Goal: Transaction & Acquisition: Purchase product/service

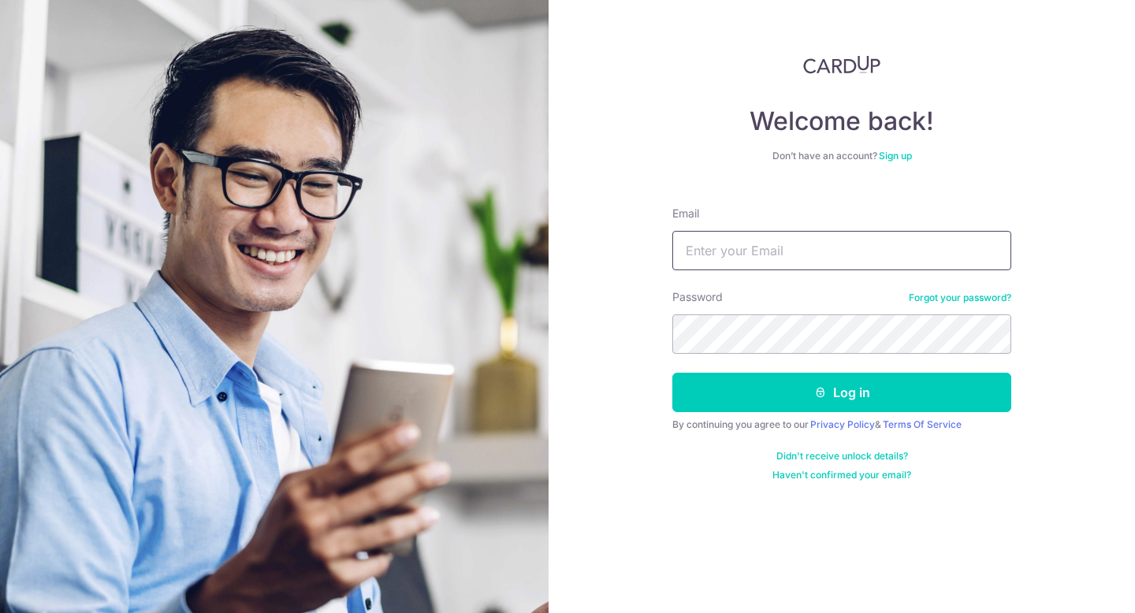
click at [711, 247] on input "Email" at bounding box center [841, 250] width 339 height 39
type input "[EMAIL_ADDRESS][DOMAIN_NAME]"
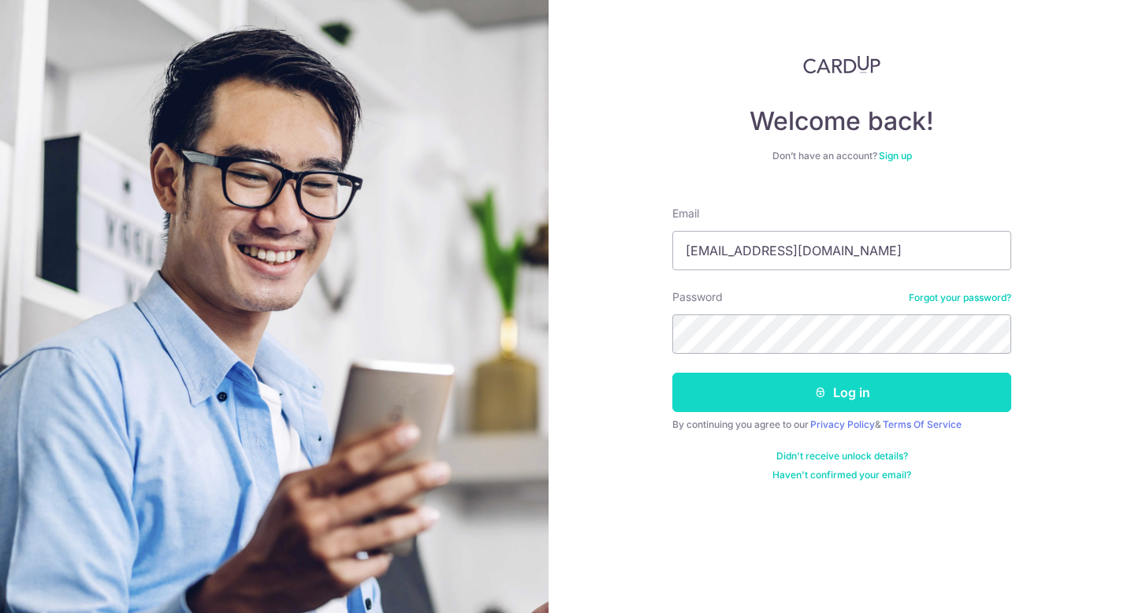
click at [791, 375] on button "Log in" at bounding box center [841, 392] width 339 height 39
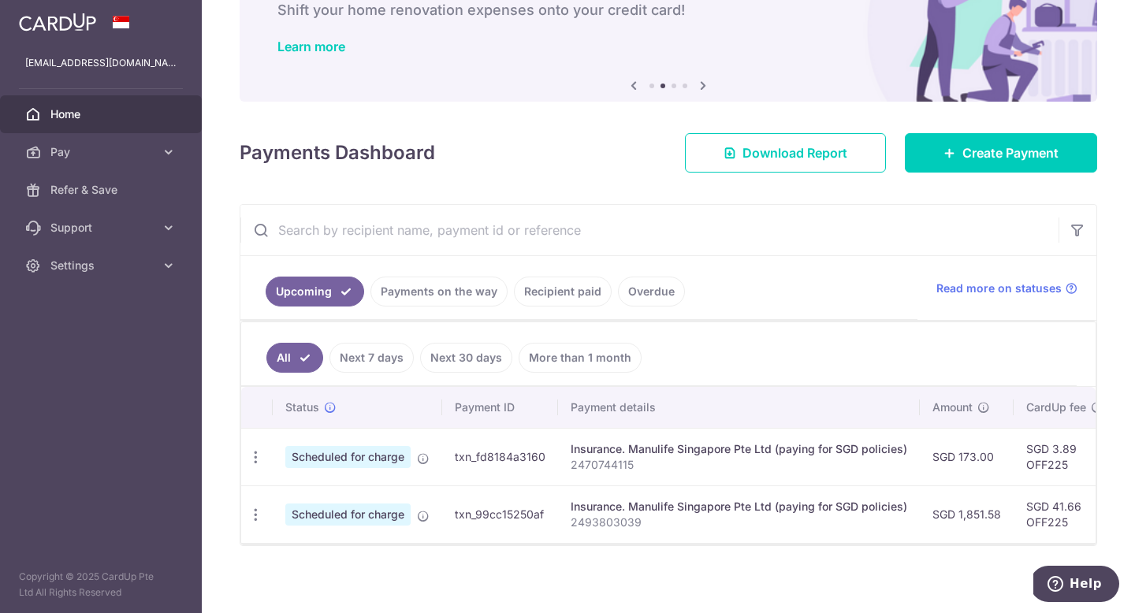
scroll to position [107, 0]
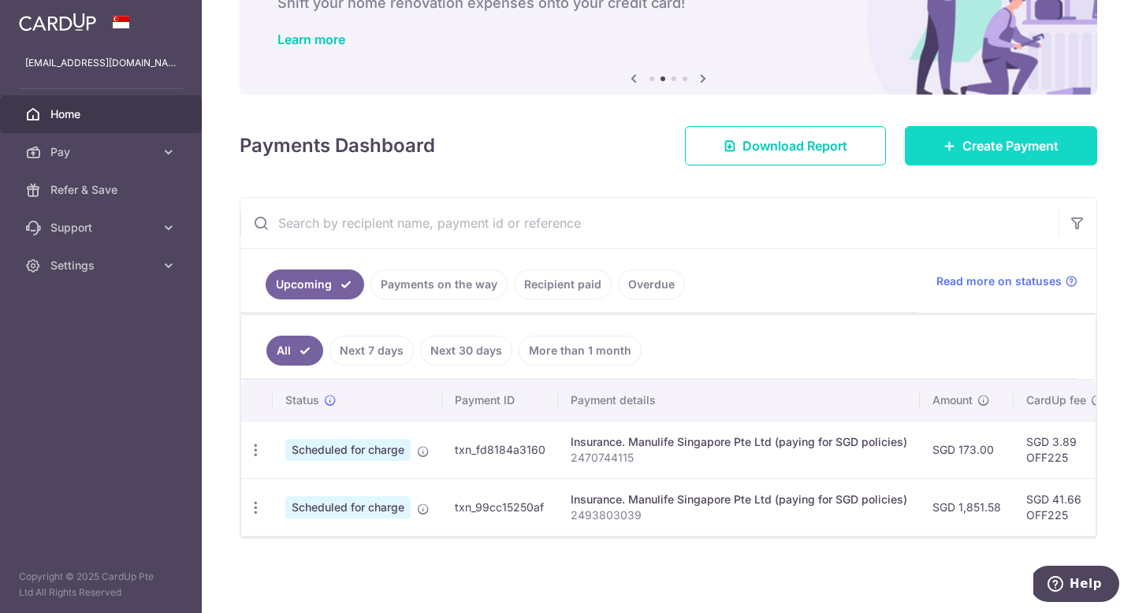
click at [949, 145] on icon at bounding box center [950, 146] width 13 height 13
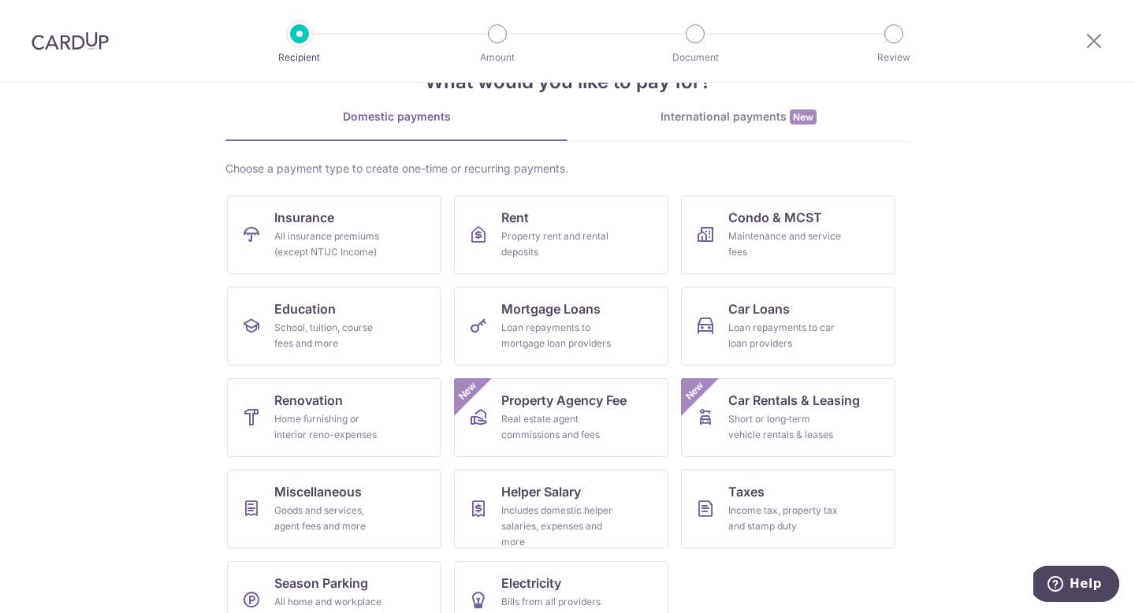
scroll to position [92, 0]
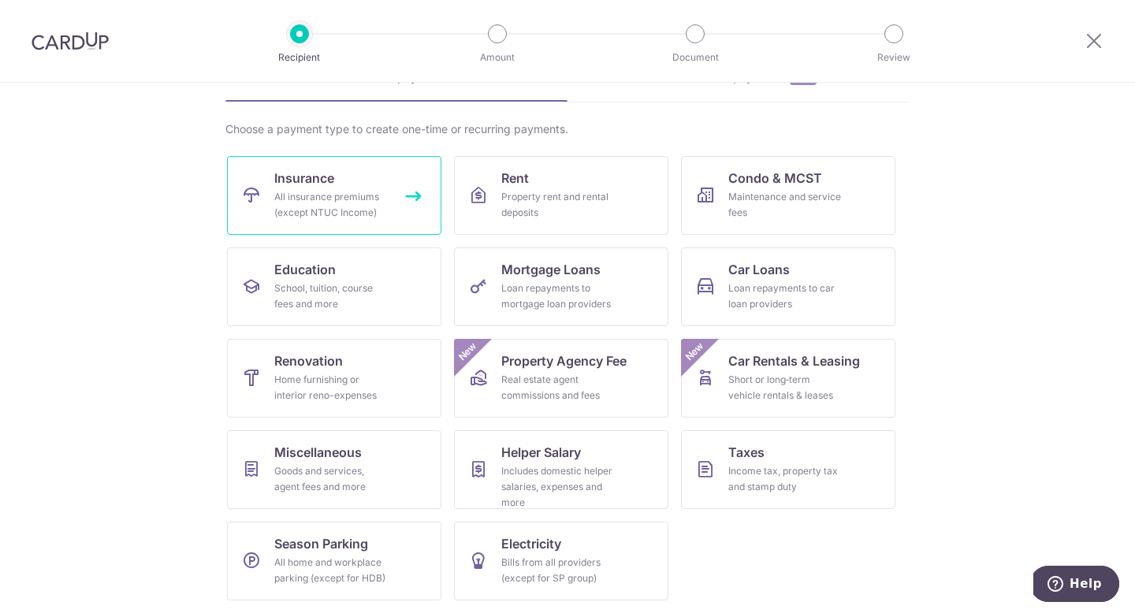
click at [299, 183] on span "Insurance" at bounding box center [304, 178] width 60 height 19
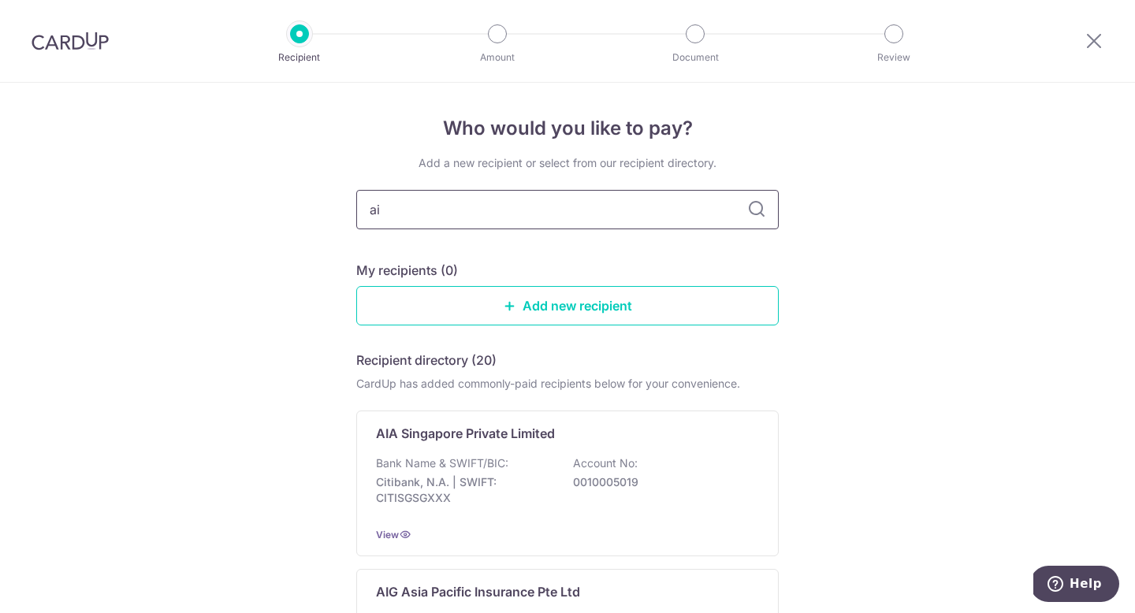
type input "aia"
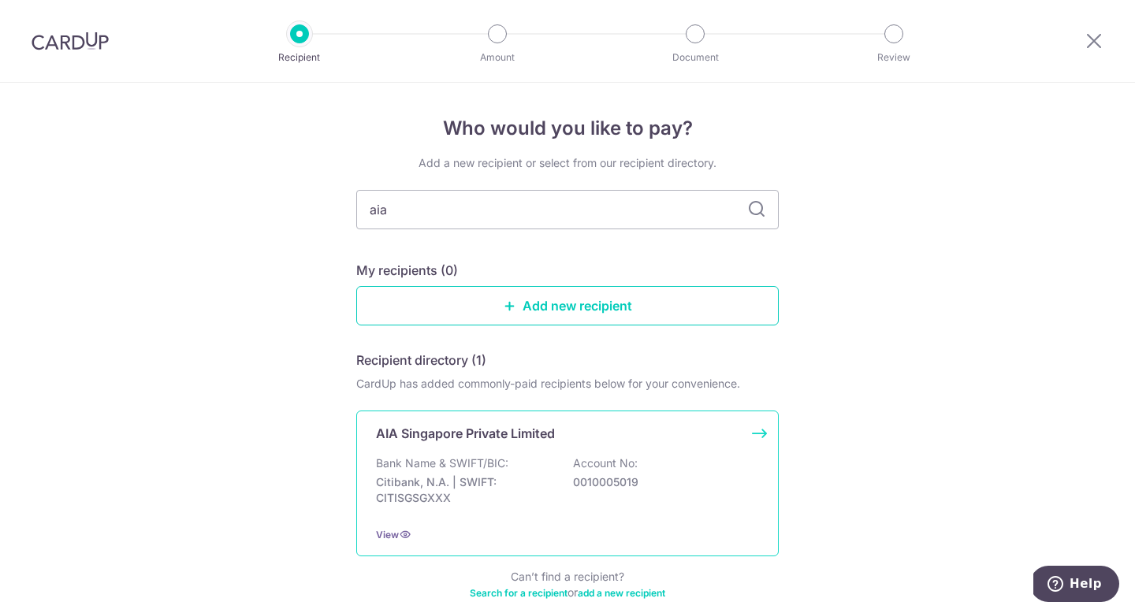
click at [588, 454] on div "AIA Singapore Private Limited Bank Name & SWIFT/BIC: Citibank, N.A. | SWIFT: CI…" at bounding box center [567, 484] width 423 height 146
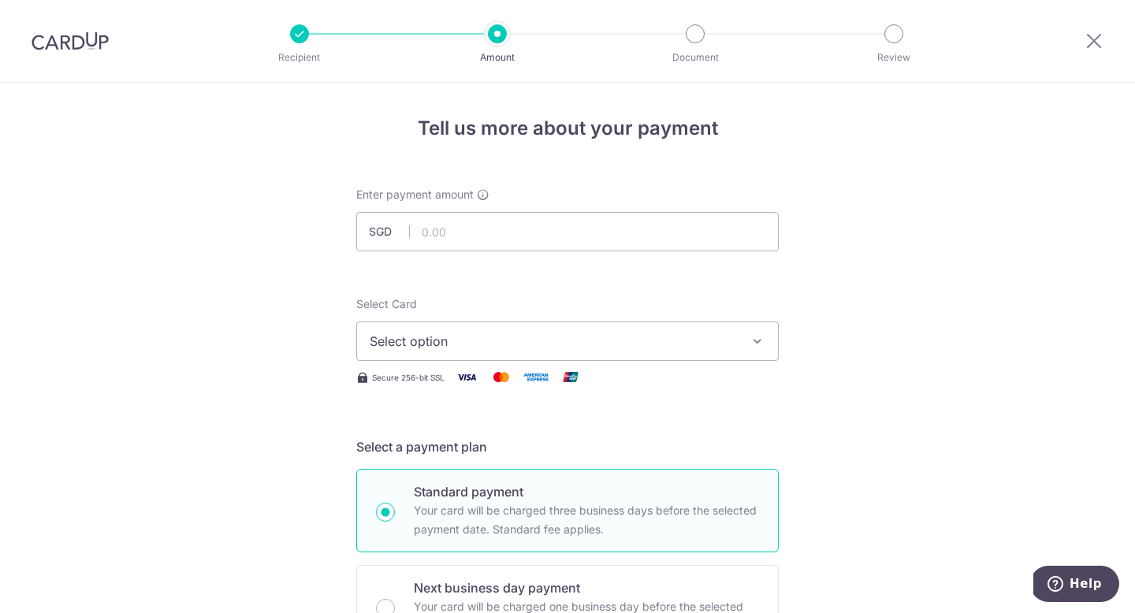
click at [431, 337] on span "Select option" at bounding box center [553, 341] width 367 height 19
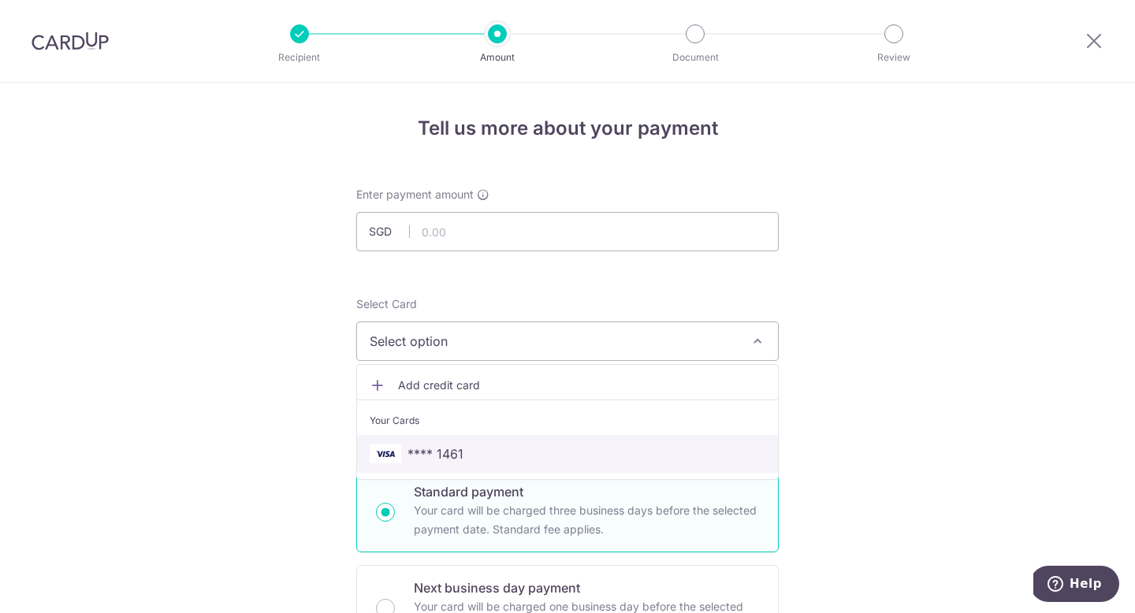
click at [496, 452] on span "**** 1461" at bounding box center [568, 454] width 396 height 19
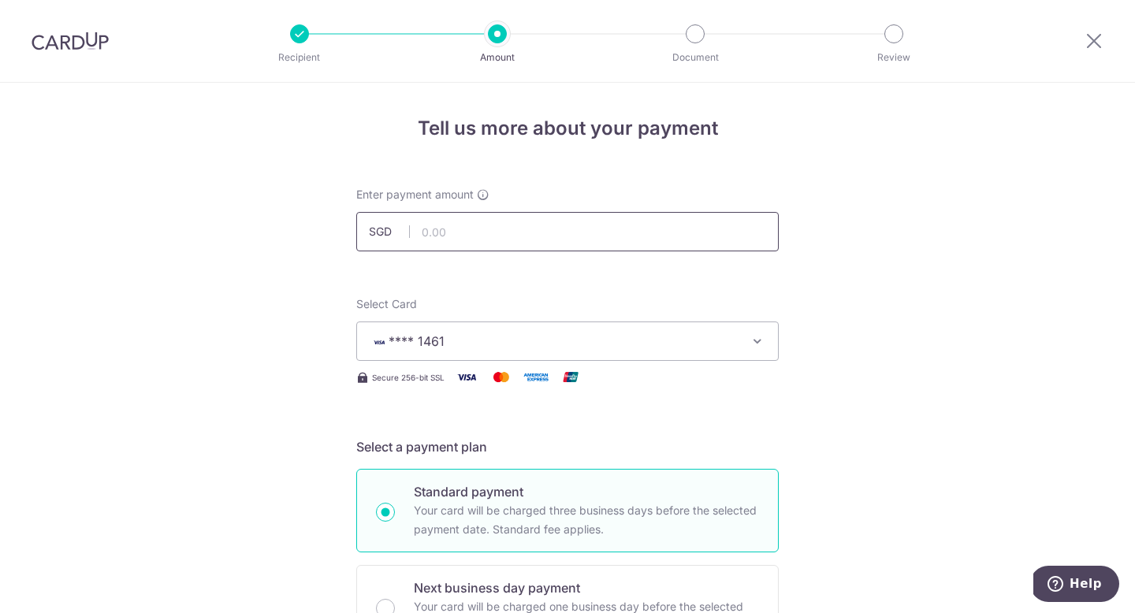
click at [458, 234] on input "text" at bounding box center [567, 231] width 423 height 39
click at [393, 299] on span "Select Card" at bounding box center [386, 303] width 61 height 13
click at [393, 322] on button "**** 1461" at bounding box center [567, 341] width 423 height 39
type input "99.00"
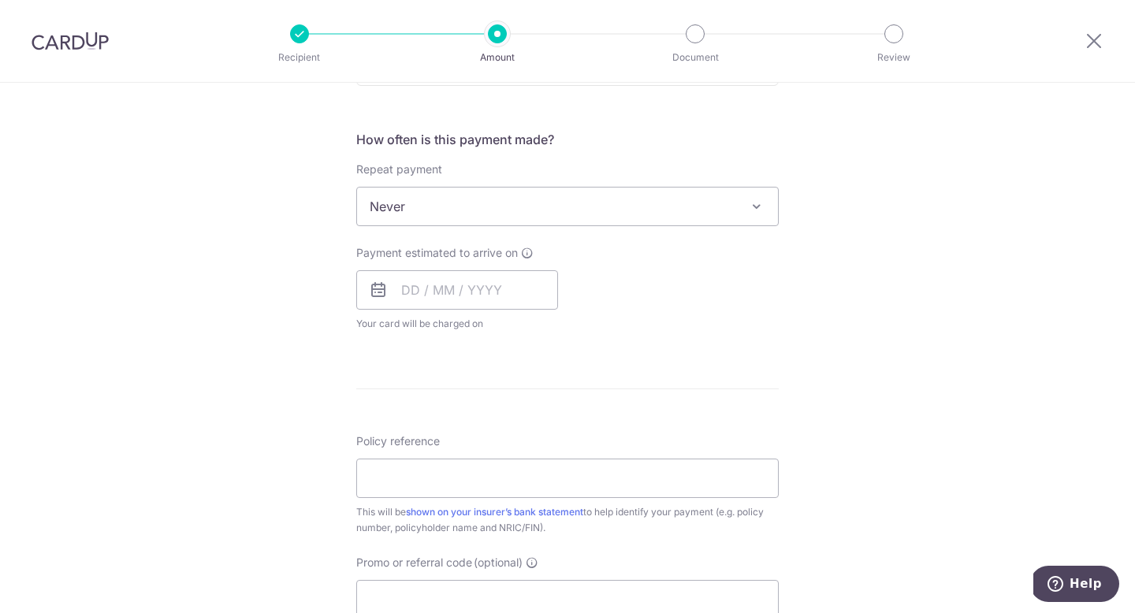
scroll to position [599, 0]
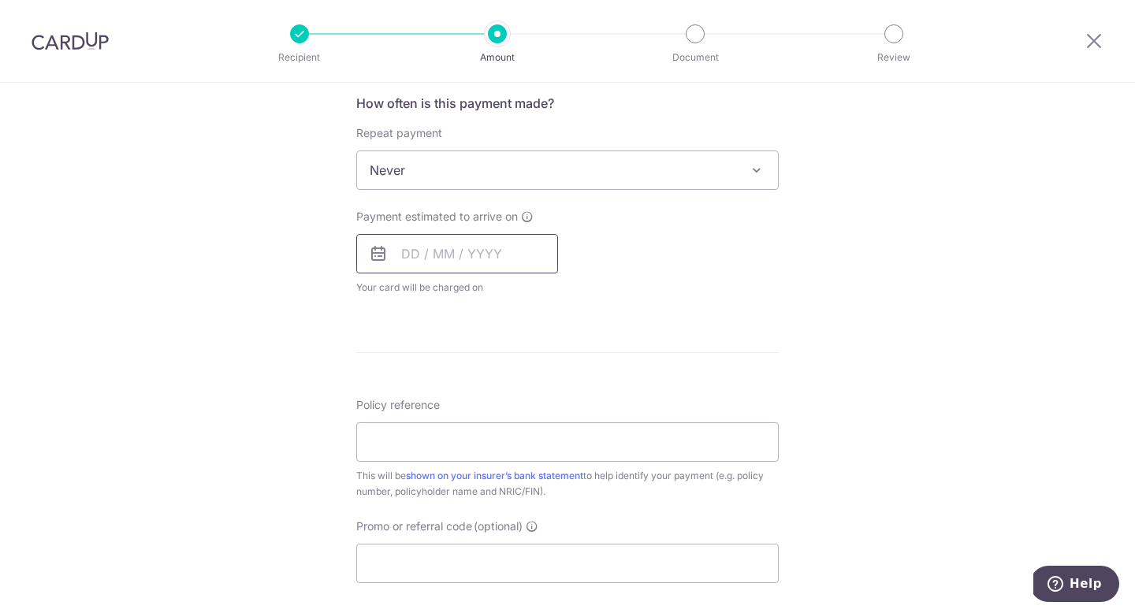
click at [458, 247] on input "text" at bounding box center [457, 253] width 202 height 39
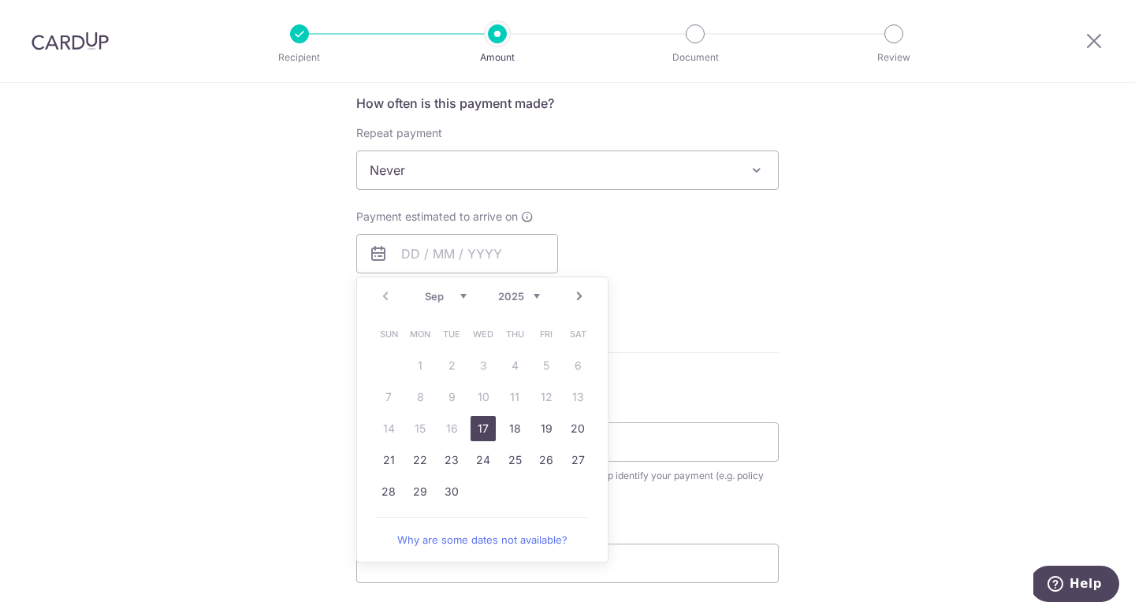
click at [285, 318] on div "Tell us more about your payment Enter payment amount SGD 99.00 99.00 Select Car…" at bounding box center [567, 229] width 1135 height 1491
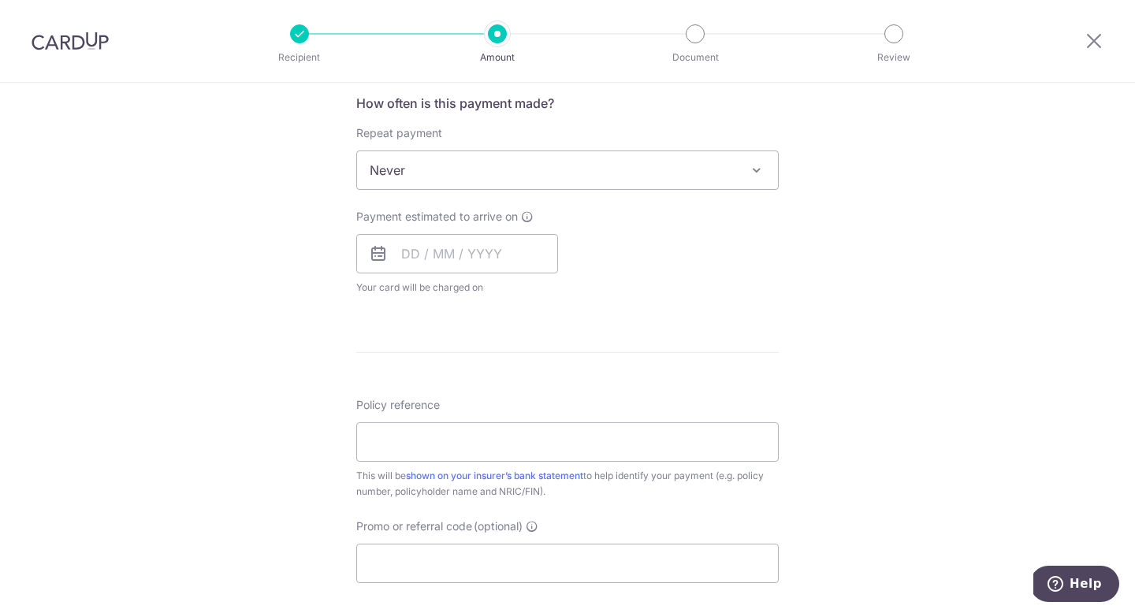
click at [494, 224] on span "Payment estimated to arrive on" at bounding box center [437, 217] width 162 height 16
click at [475, 246] on input "text" at bounding box center [457, 253] width 202 height 39
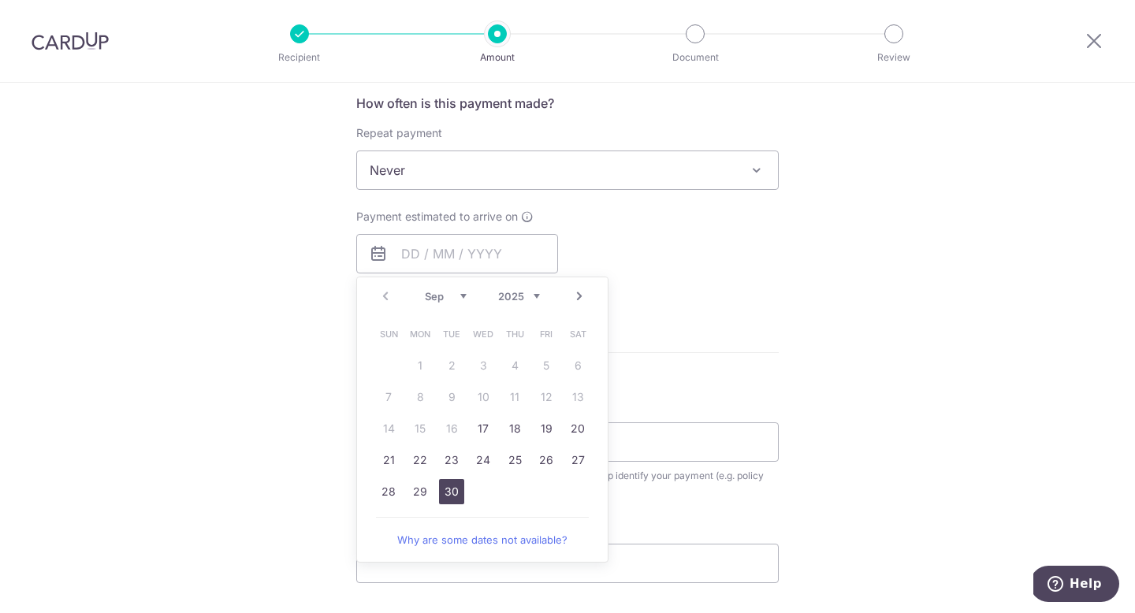
click at [440, 490] on link "30" at bounding box center [451, 491] width 25 height 25
type input "30/09/2025"
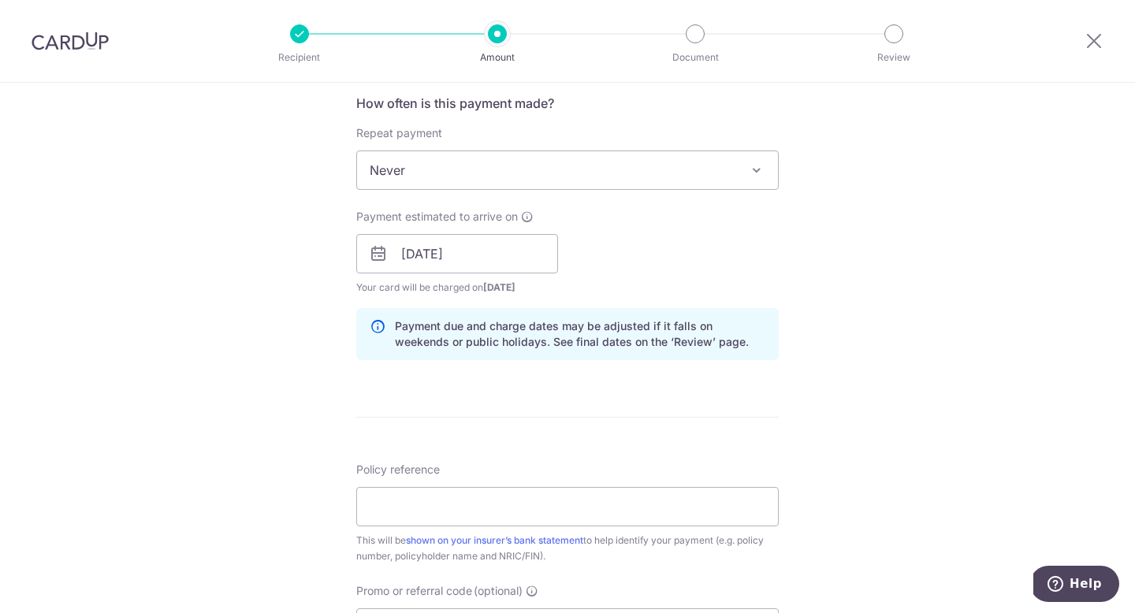
scroll to position [742, 0]
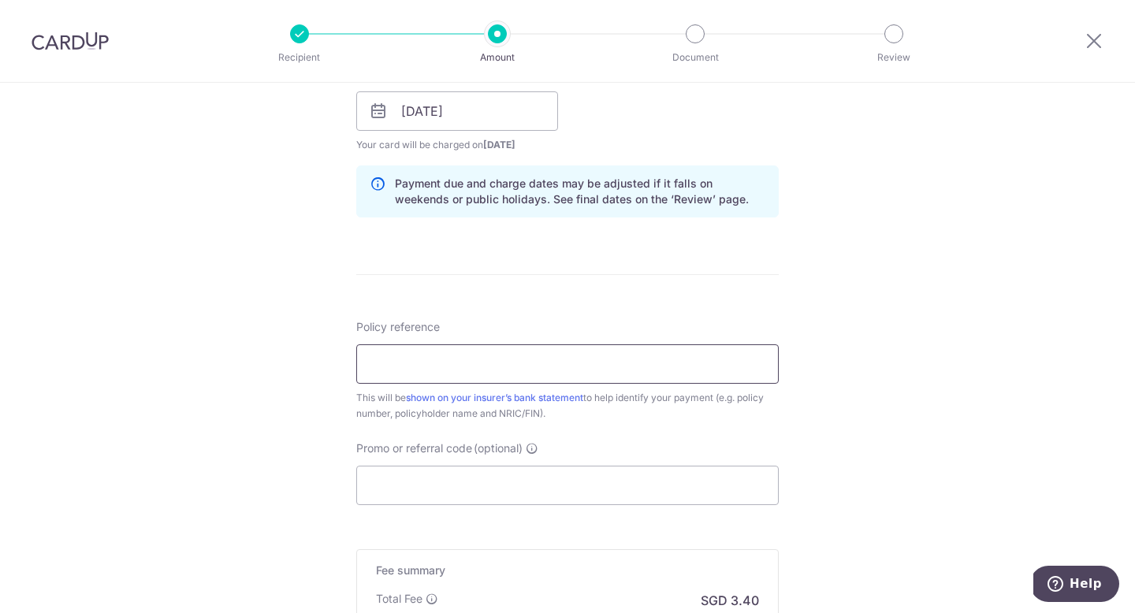
click at [462, 372] on input "Policy reference" at bounding box center [567, 363] width 423 height 39
paste input "H221428160"
type input "H221428160"
click at [422, 482] on input "Promo or referral code (optional)" at bounding box center [567, 485] width 423 height 39
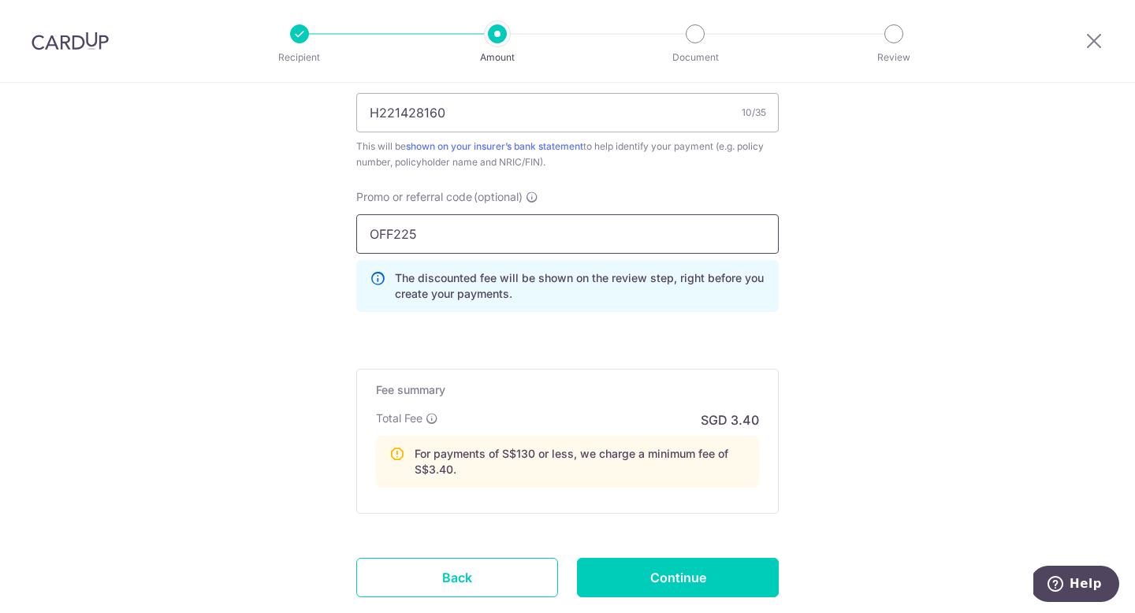
scroll to position [1096, 0]
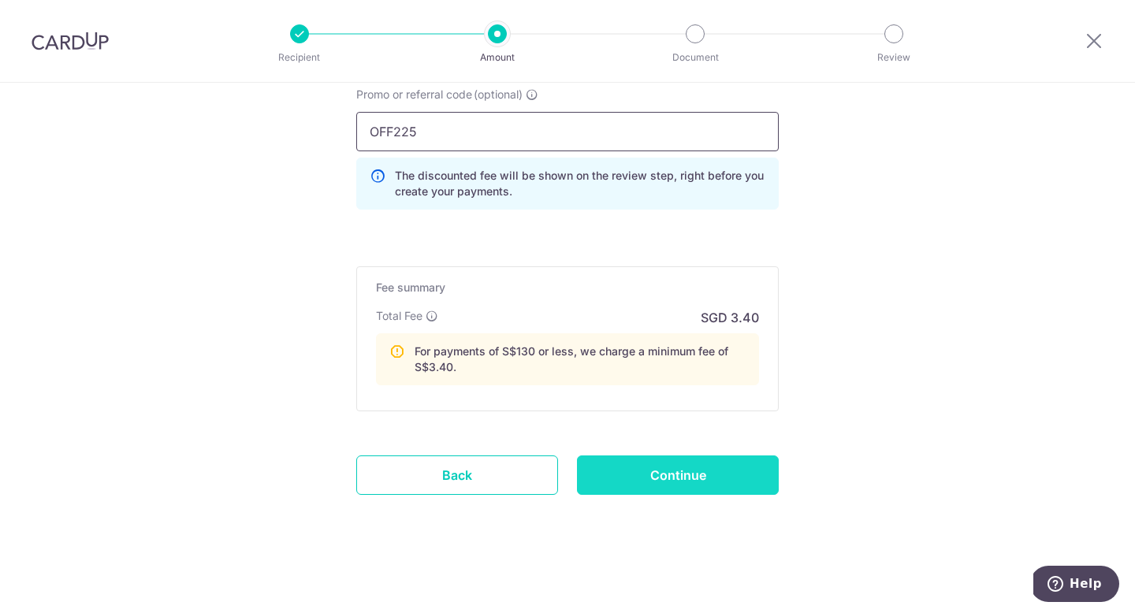
type input "OFF225"
click at [646, 473] on input "Continue" at bounding box center [678, 475] width 202 height 39
type input "Create Schedule"
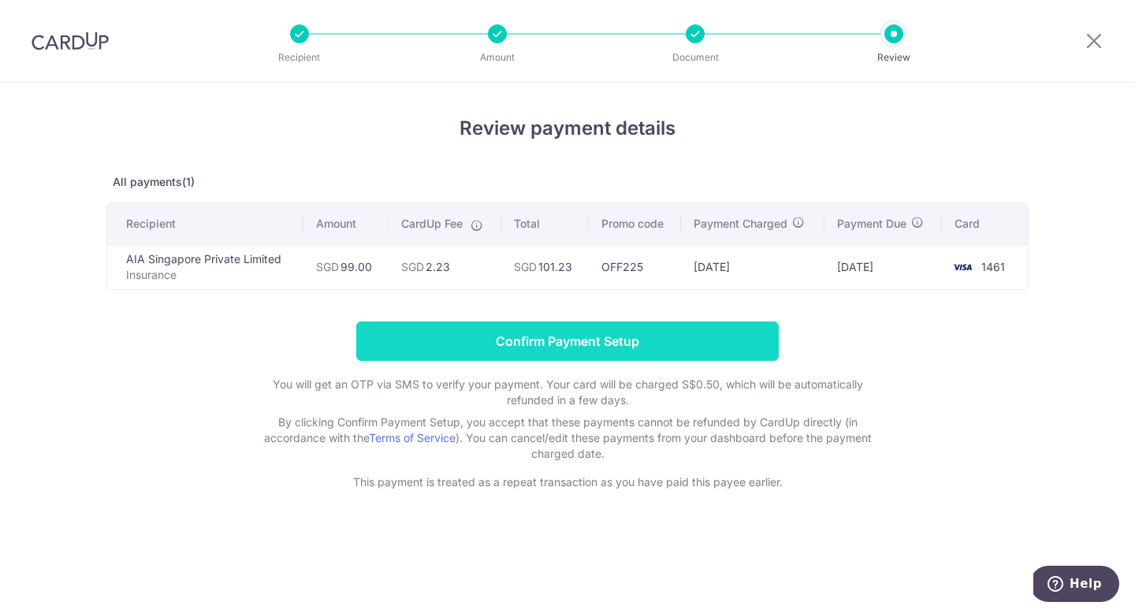
click at [569, 347] on input "Confirm Payment Setup" at bounding box center [567, 341] width 423 height 39
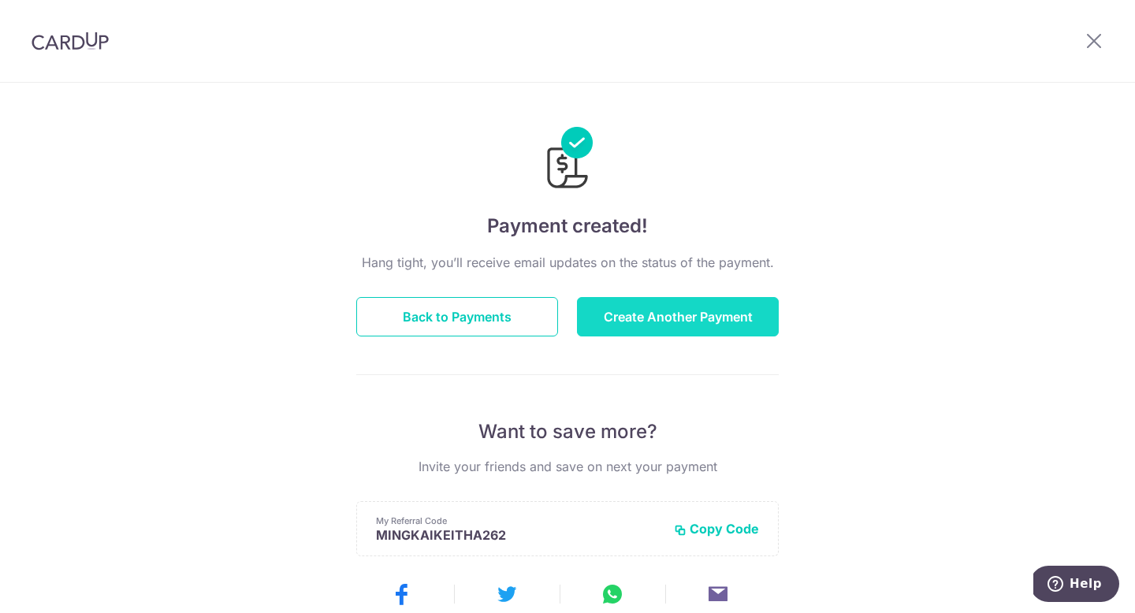
click at [643, 327] on button "Create Another Payment" at bounding box center [678, 316] width 202 height 39
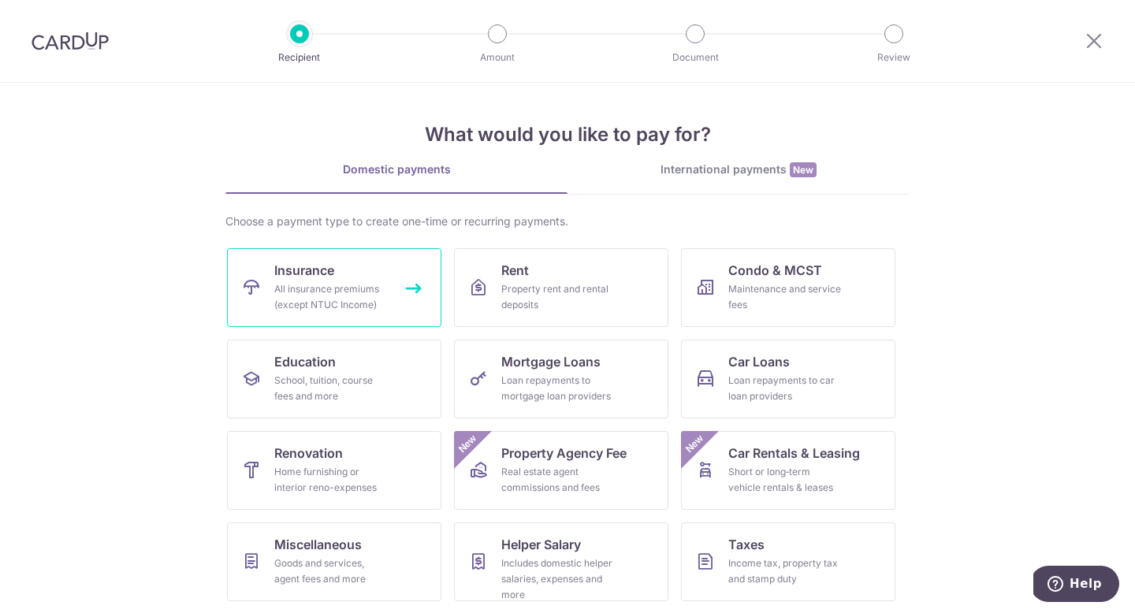
click at [385, 280] on link "Insurance All insurance premiums (except NTUC Income)" at bounding box center [334, 287] width 214 height 79
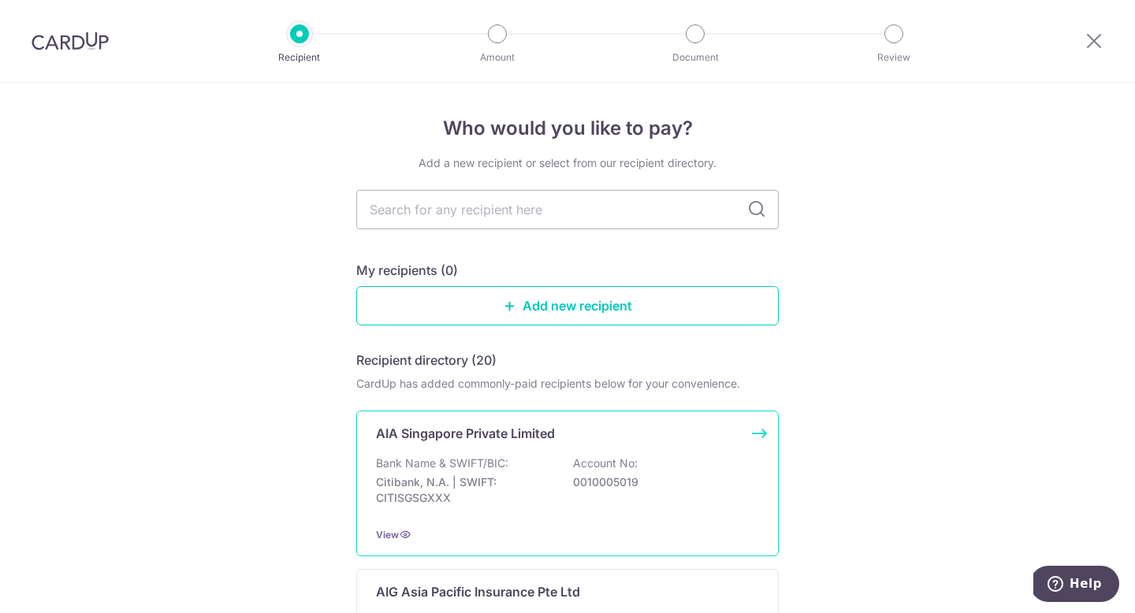
click at [455, 457] on p "Bank Name & SWIFT/BIC:" at bounding box center [442, 464] width 132 height 16
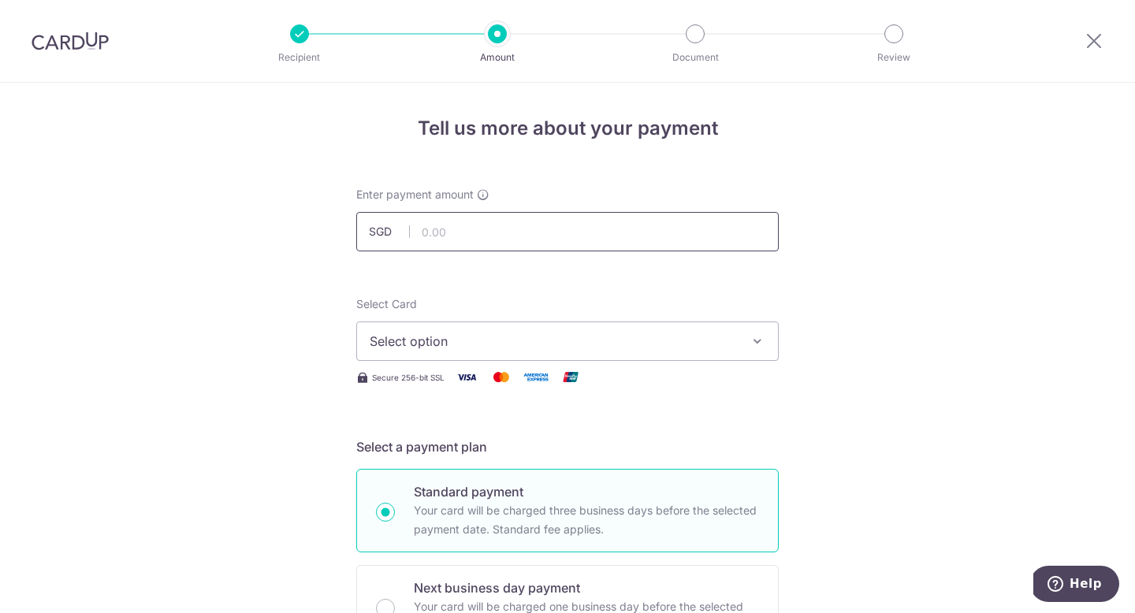
click at [474, 231] on input "text" at bounding box center [567, 231] width 423 height 39
click at [513, 233] on input "text" at bounding box center [567, 231] width 423 height 39
type input "360.56"
click at [501, 355] on button "Select option" at bounding box center [567, 341] width 423 height 39
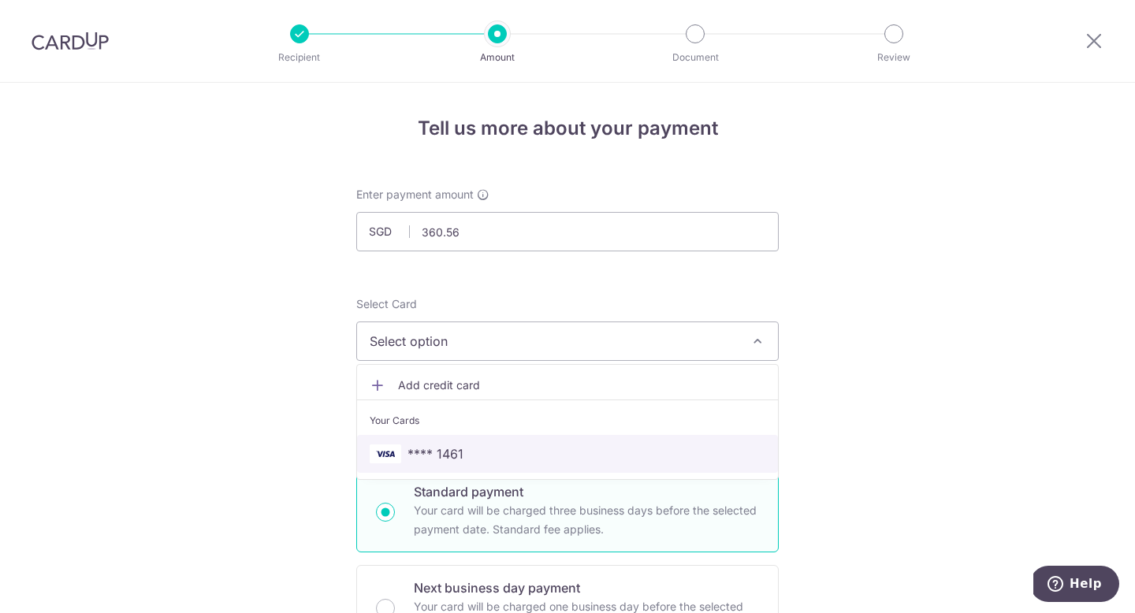
click at [479, 467] on link "**** 1461" at bounding box center [567, 454] width 421 height 38
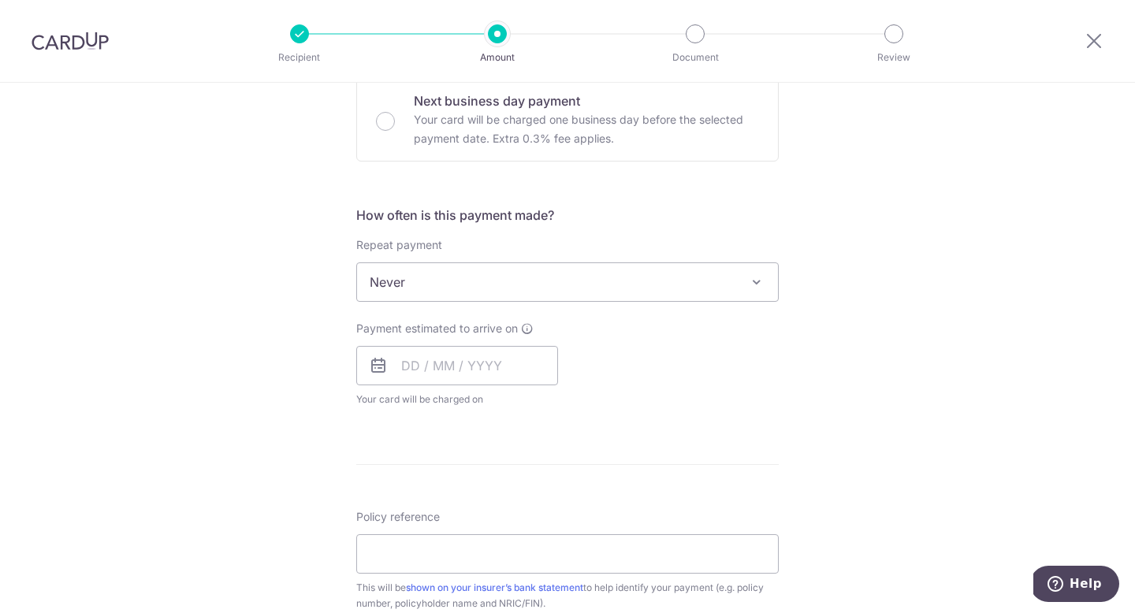
scroll to position [492, 0]
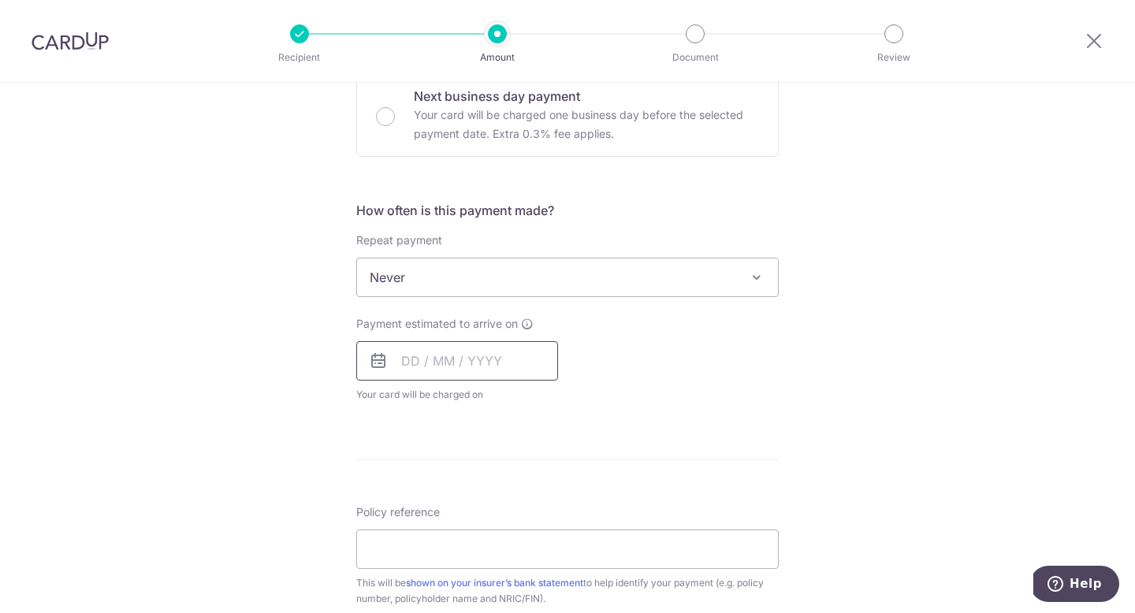
click at [436, 371] on input "text" at bounding box center [457, 360] width 202 height 39
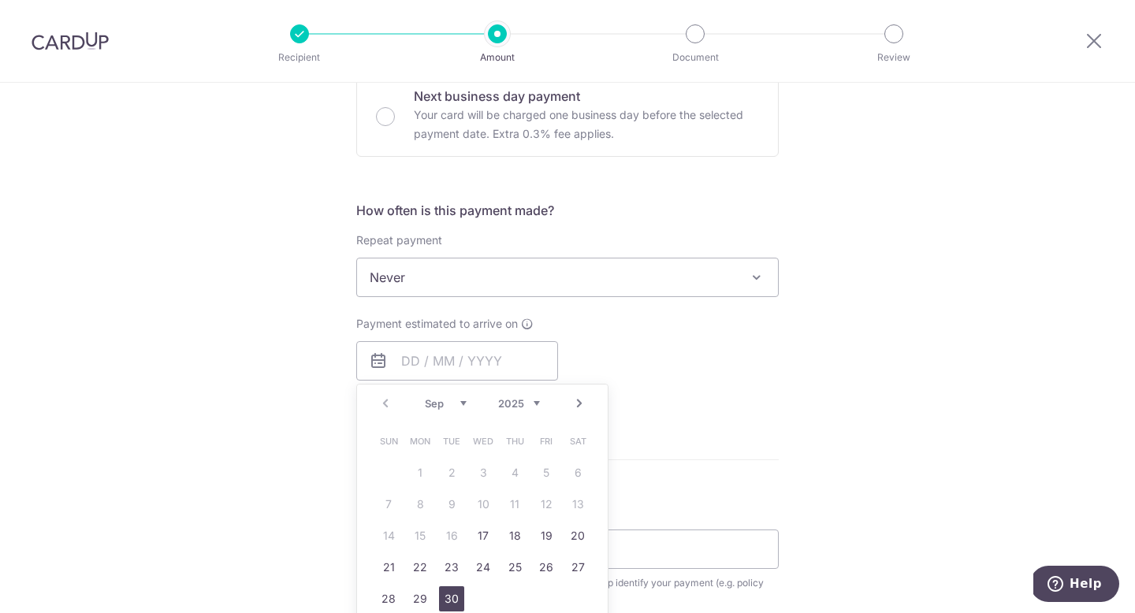
click at [455, 600] on link "30" at bounding box center [451, 599] width 25 height 25
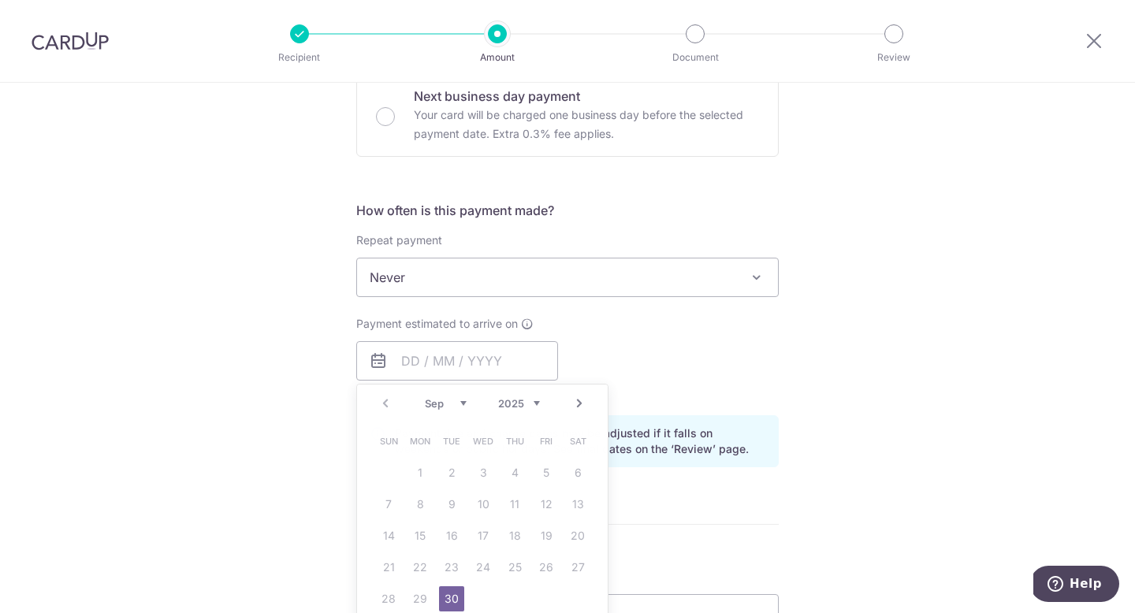
type input "[DATE]"
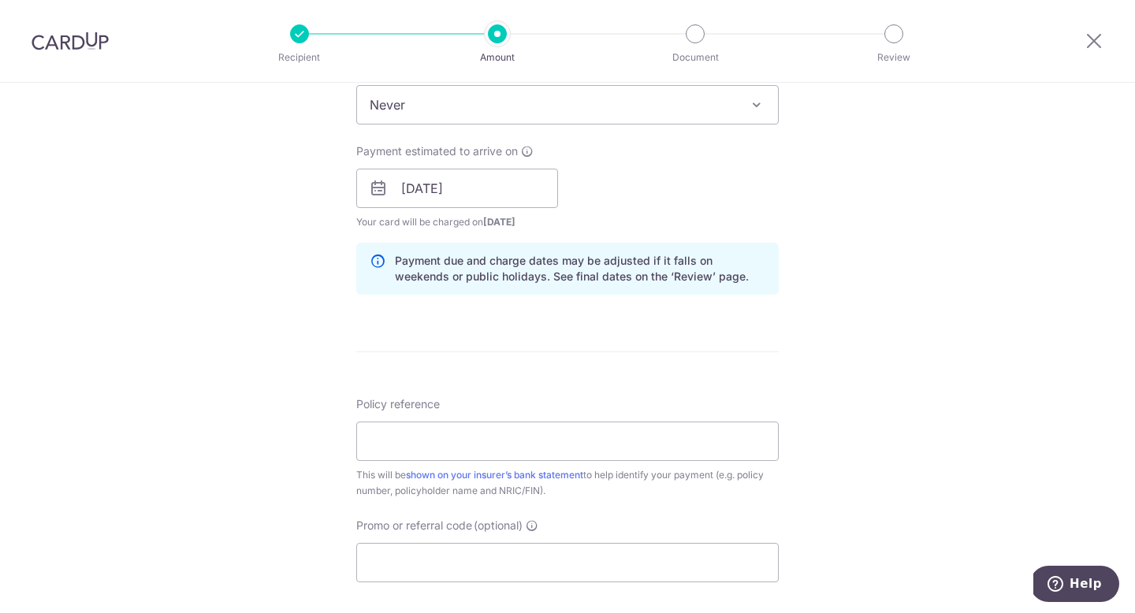
scroll to position [691, 0]
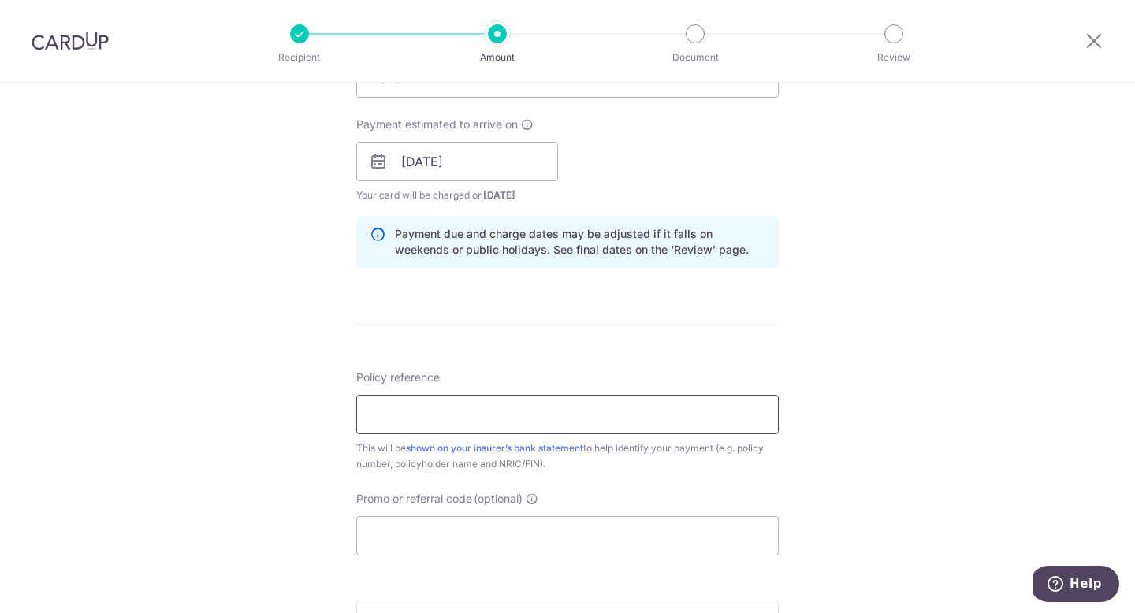
click at [440, 421] on input "Policy reference" at bounding box center [567, 414] width 423 height 39
paste input "E221428160"
type input "E221428160"
click at [404, 542] on input "Promo or referral code (optional)" at bounding box center [567, 535] width 423 height 39
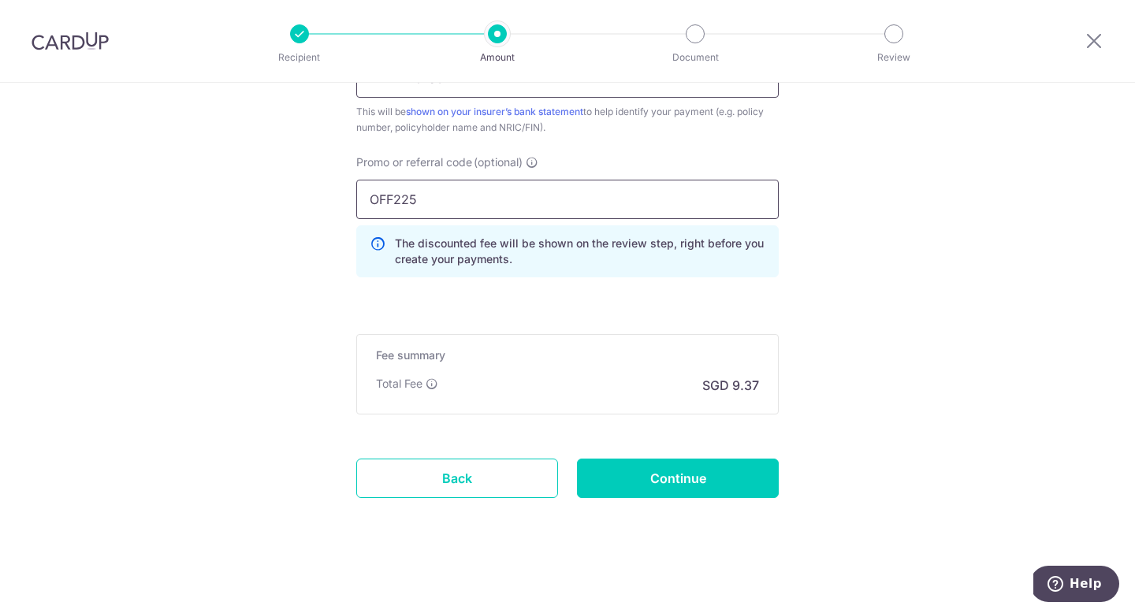
scroll to position [1031, 0]
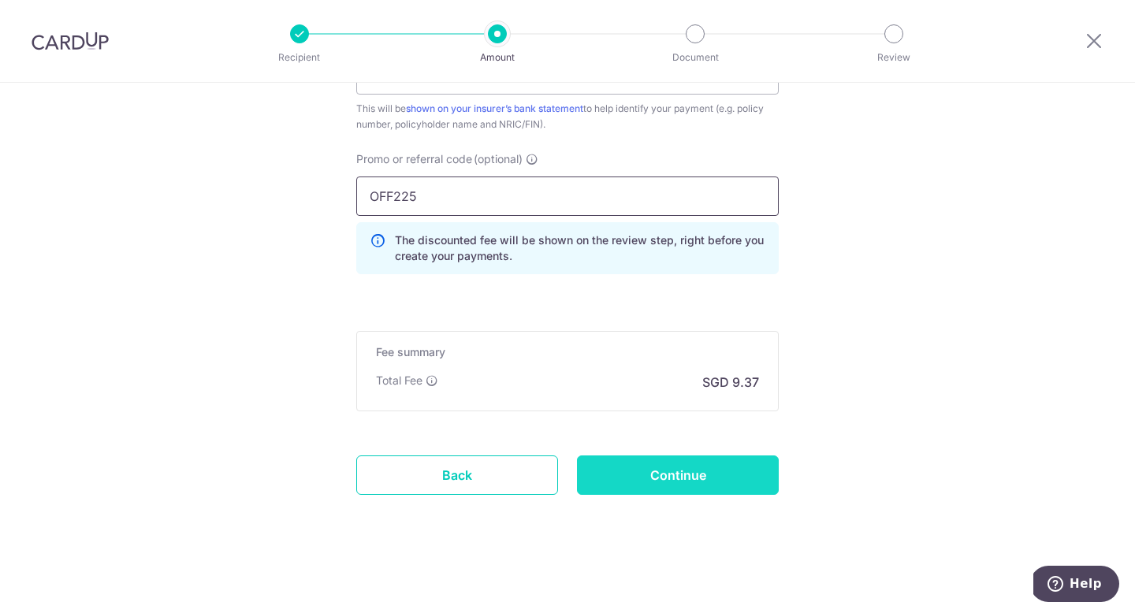
type input "OFF225"
click at [632, 482] on input "Continue" at bounding box center [678, 475] width 202 height 39
type input "Create Schedule"
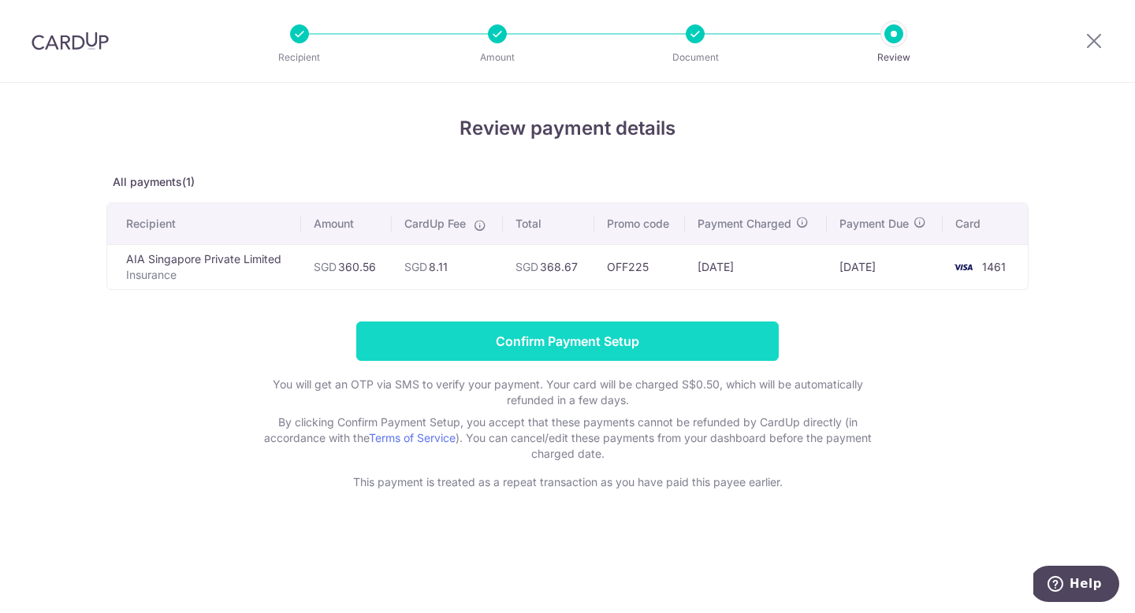
click at [490, 339] on input "Confirm Payment Setup" at bounding box center [567, 341] width 423 height 39
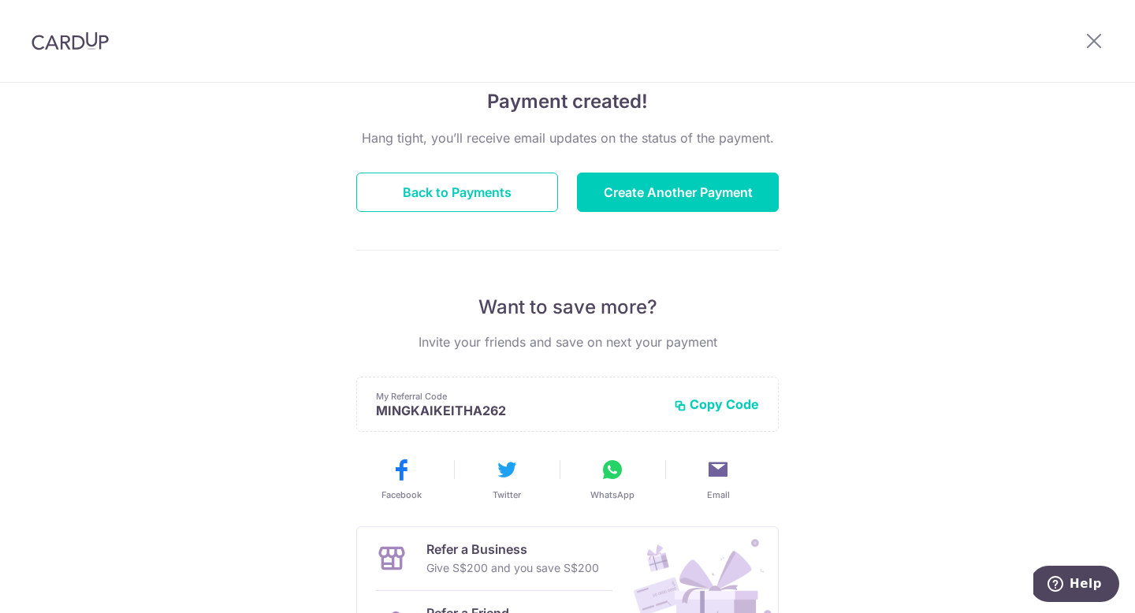
scroll to position [121, 0]
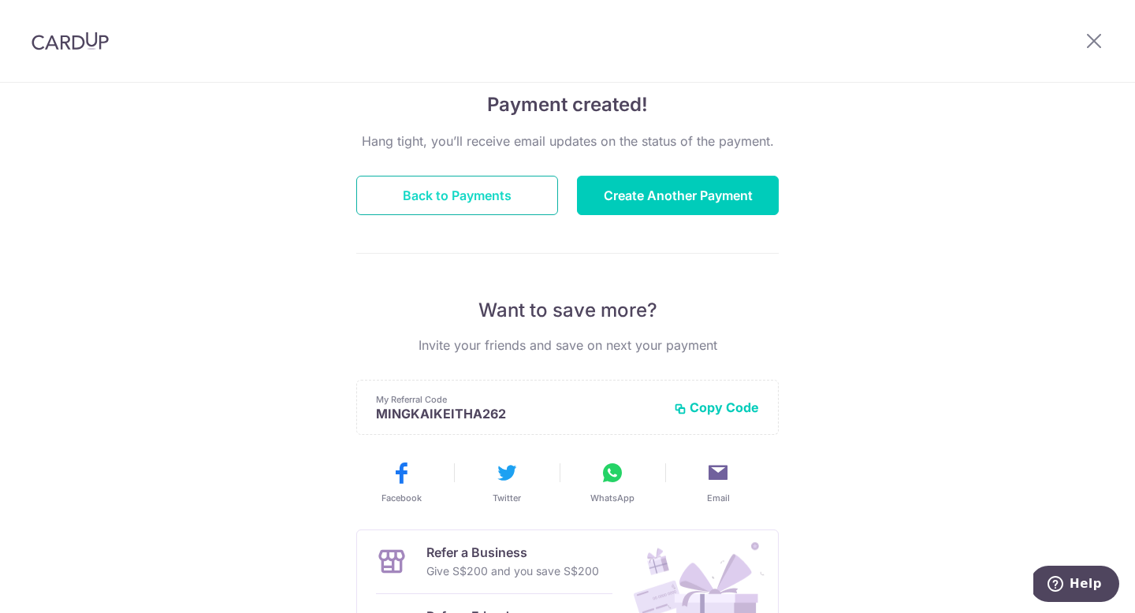
click at [510, 188] on button "Back to Payments" at bounding box center [457, 195] width 202 height 39
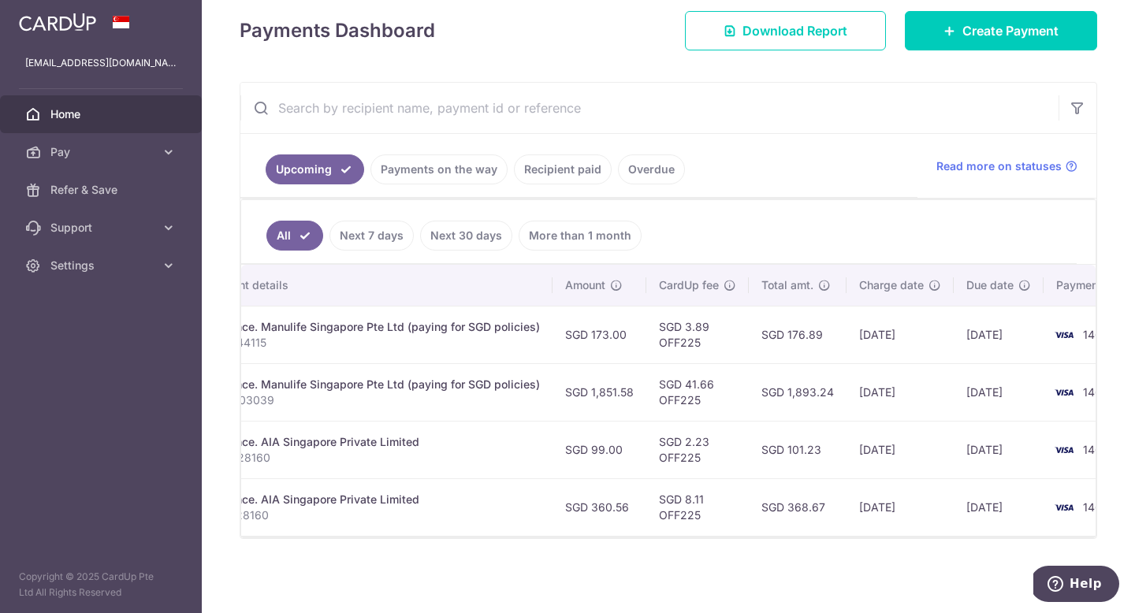
scroll to position [0, 428]
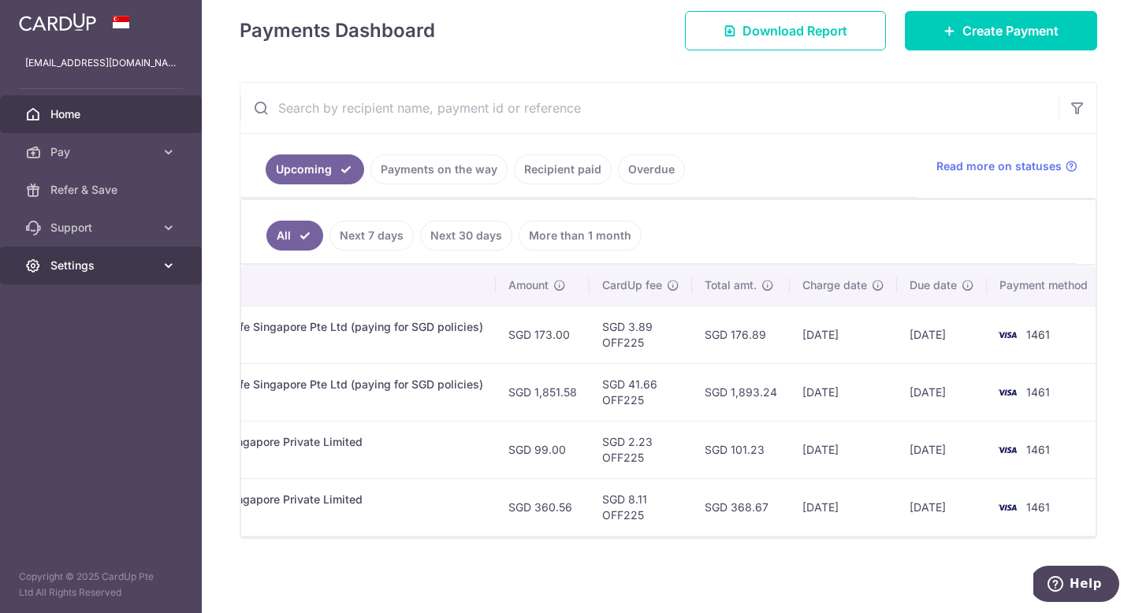
click at [145, 269] on span "Settings" at bounding box center [102, 266] width 104 height 16
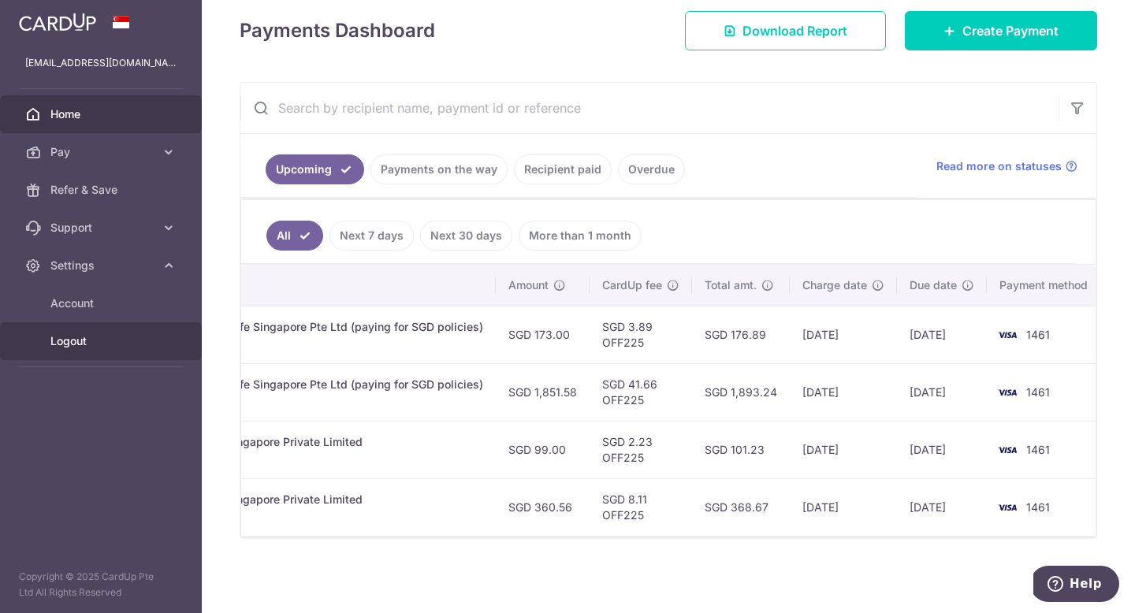
click at [112, 340] on span "Logout" at bounding box center [102, 341] width 104 height 16
